Goal: Transaction & Acquisition: Download file/media

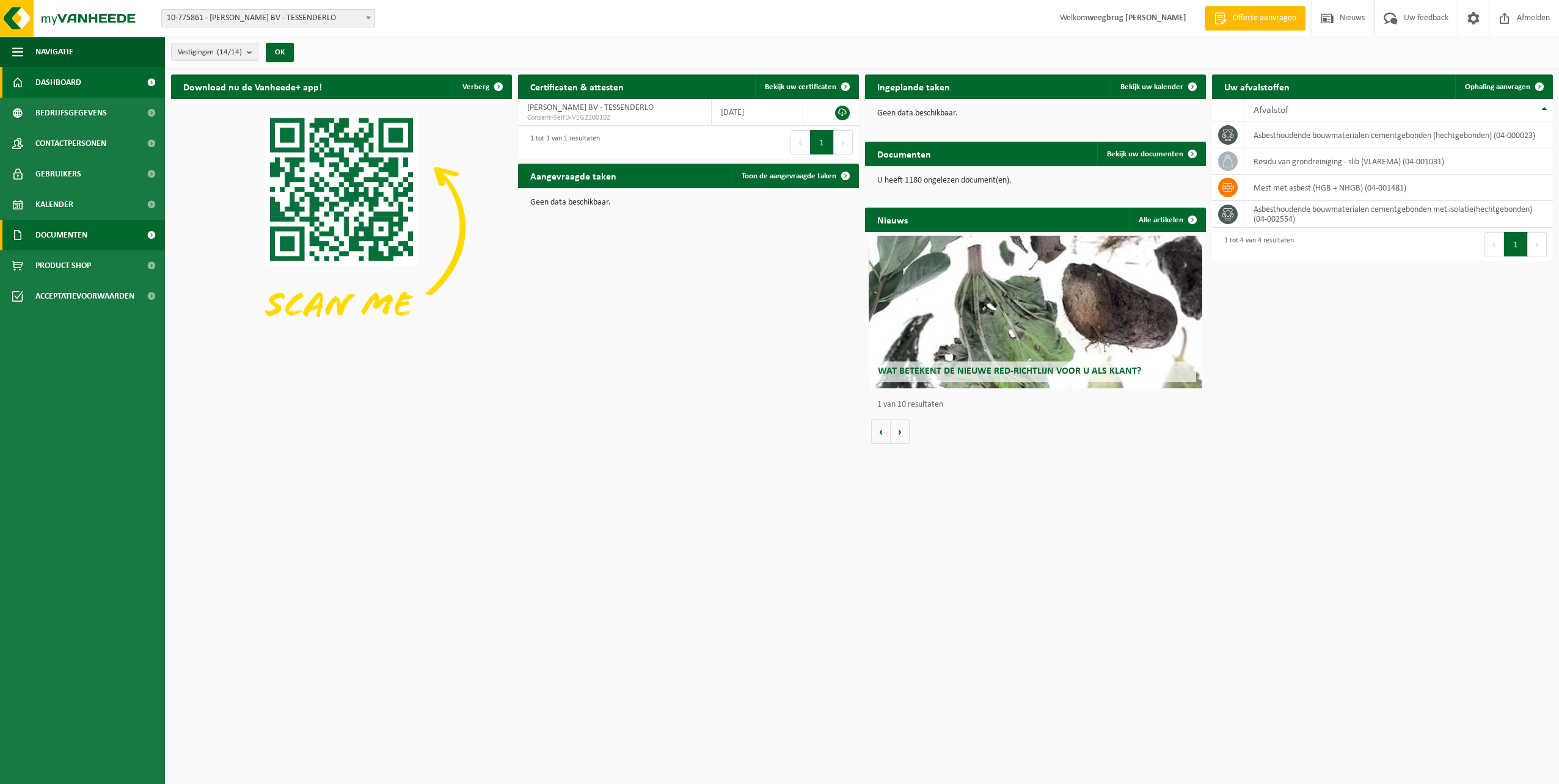
click at [62, 235] on span "Documenten" at bounding box center [61, 235] width 52 height 30
click at [61, 287] on span "Documenten" at bounding box center [60, 291] width 45 height 23
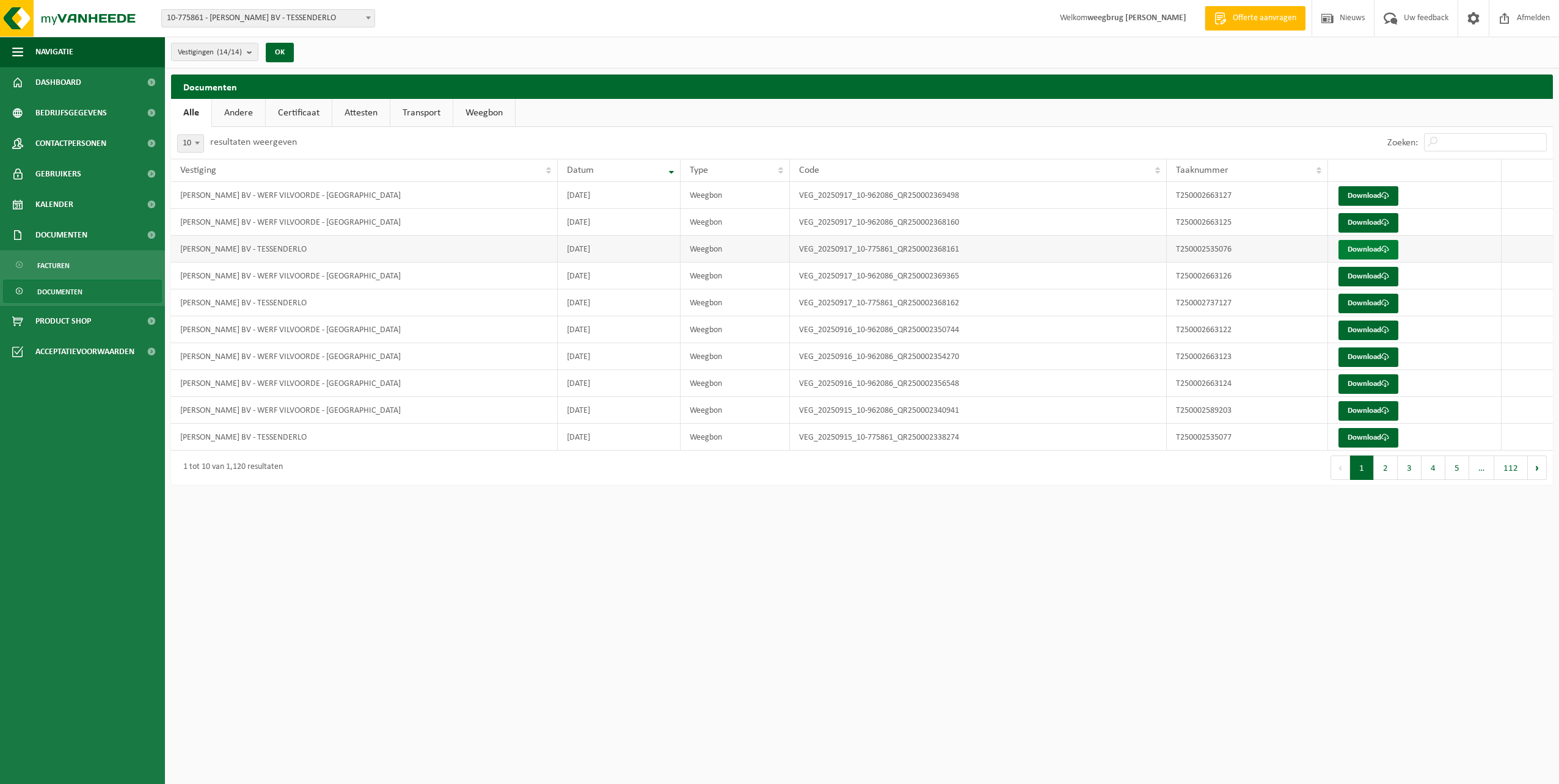
click at [1355, 250] on link "Download" at bounding box center [1368, 250] width 60 height 20
click at [1366, 298] on link "Download" at bounding box center [1368, 303] width 60 height 20
click at [1379, 438] on link "Download" at bounding box center [1368, 438] width 60 height 20
